Goal: Task Accomplishment & Management: Complete application form

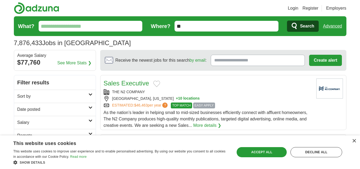
click at [289, 43] on div "7,876,433 Jobs in US Average Salary: $77,760" at bounding box center [180, 43] width 332 height 10
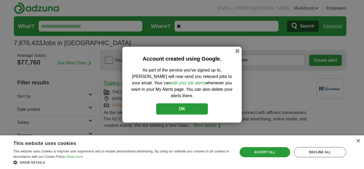
click at [194, 103] on button "OK" at bounding box center [182, 108] width 52 height 11
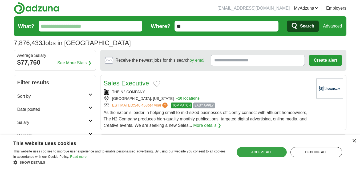
click at [263, 154] on div "Accept all" at bounding box center [261, 152] width 50 height 10
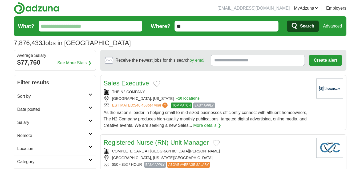
click at [27, 136] on h2 "Remote" at bounding box center [52, 135] width 71 height 6
click at [28, 147] on link "Remote jobs" at bounding box center [29, 148] width 24 height 5
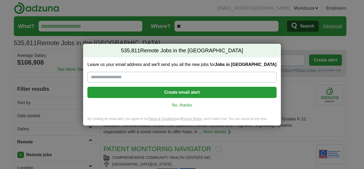
click at [104, 78] on input "Leave us your email address and we'll send you all the new jobs for Jobs in US" at bounding box center [181, 77] width 189 height 11
type input "**********"
click at [146, 92] on button "Create email alert" at bounding box center [181, 92] width 189 height 11
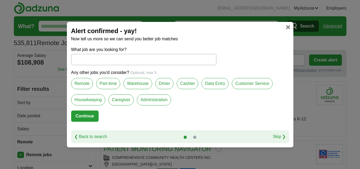
click at [252, 85] on label "Customer Service" at bounding box center [252, 83] width 41 height 11
click at [93, 64] on input "What job are you looking for?" at bounding box center [143, 59] width 145 height 11
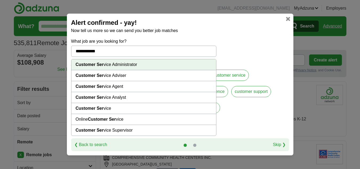
click at [101, 109] on strong "Customer Ser" at bounding box center [90, 108] width 28 height 5
type input "**********"
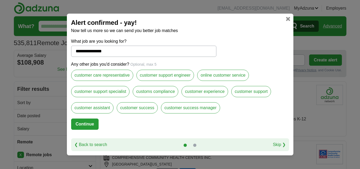
click at [87, 123] on button "Continue" at bounding box center [84, 123] width 27 height 11
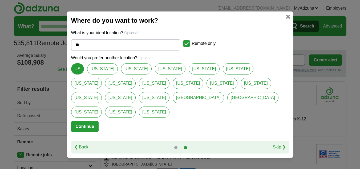
click at [83, 50] on input "**" at bounding box center [125, 44] width 109 height 11
type input "*"
select select "*"
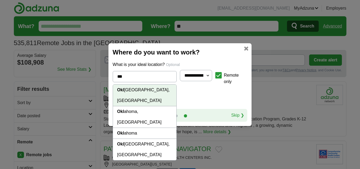
click at [131, 93] on li "Okl ahoma City, OK" at bounding box center [145, 95] width 64 height 22
type input "**********"
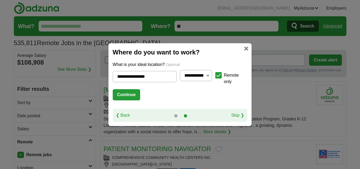
click at [131, 93] on button "Continue" at bounding box center [126, 94] width 27 height 11
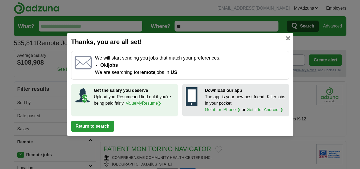
click at [109, 128] on button "Return to search" at bounding box center [92, 125] width 43 height 11
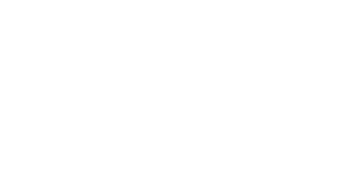
scroll to position [932, 0]
